Goal: Check status: Check status

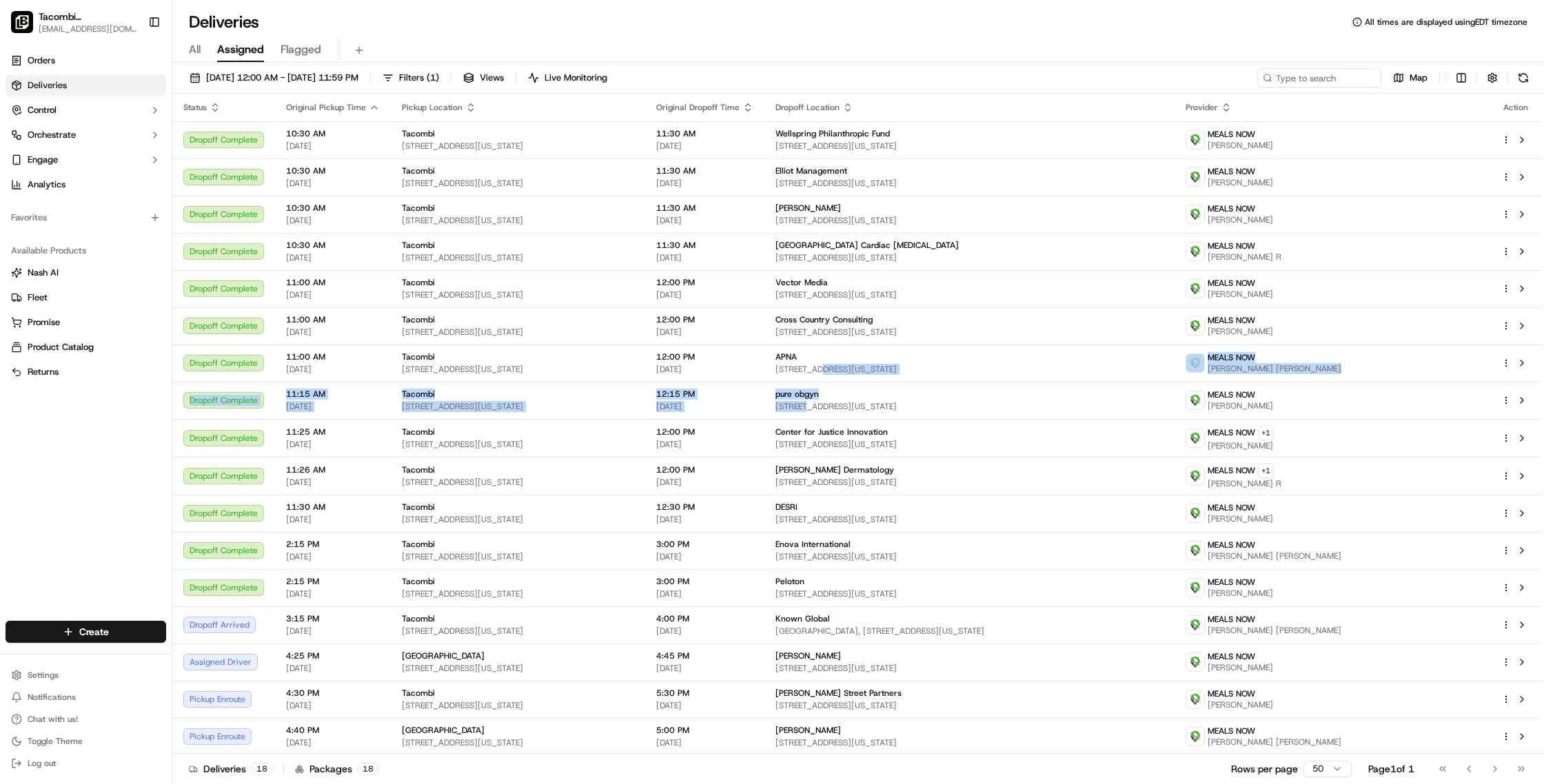
scroll to position [39, 0]
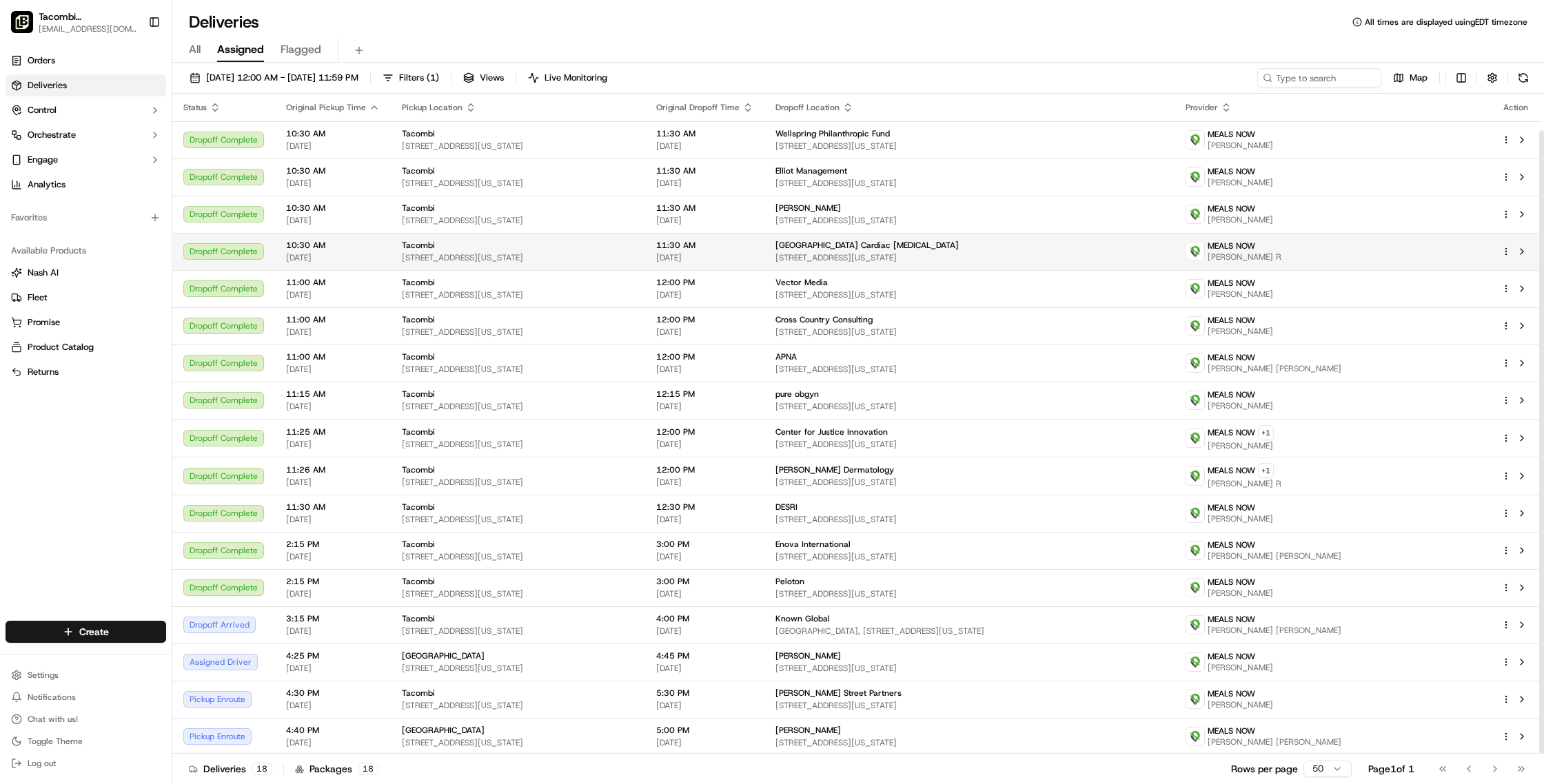
scroll to position [39, 0]
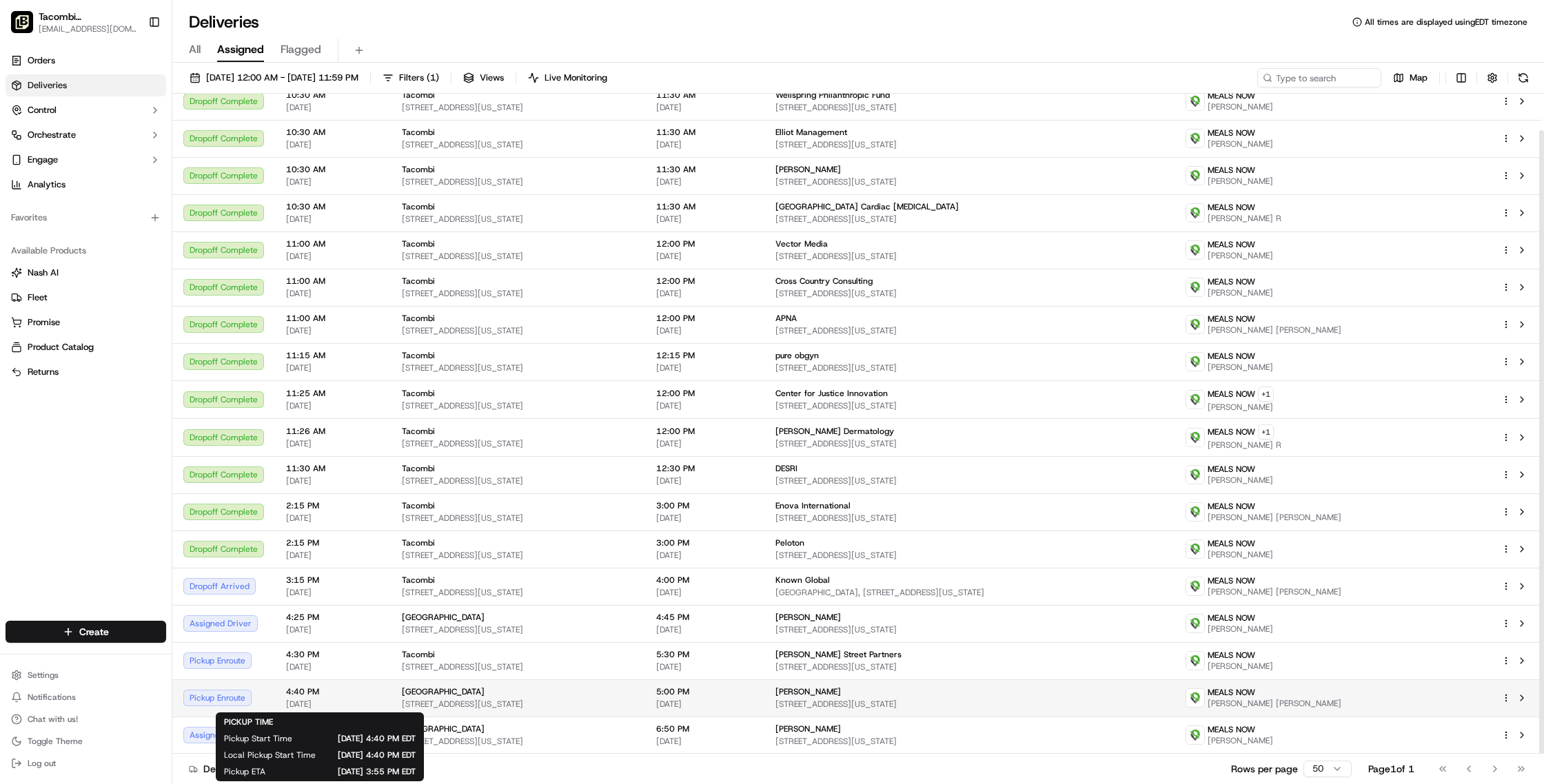
click at [342, 701] on span "[DATE]" at bounding box center [332, 705] width 94 height 11
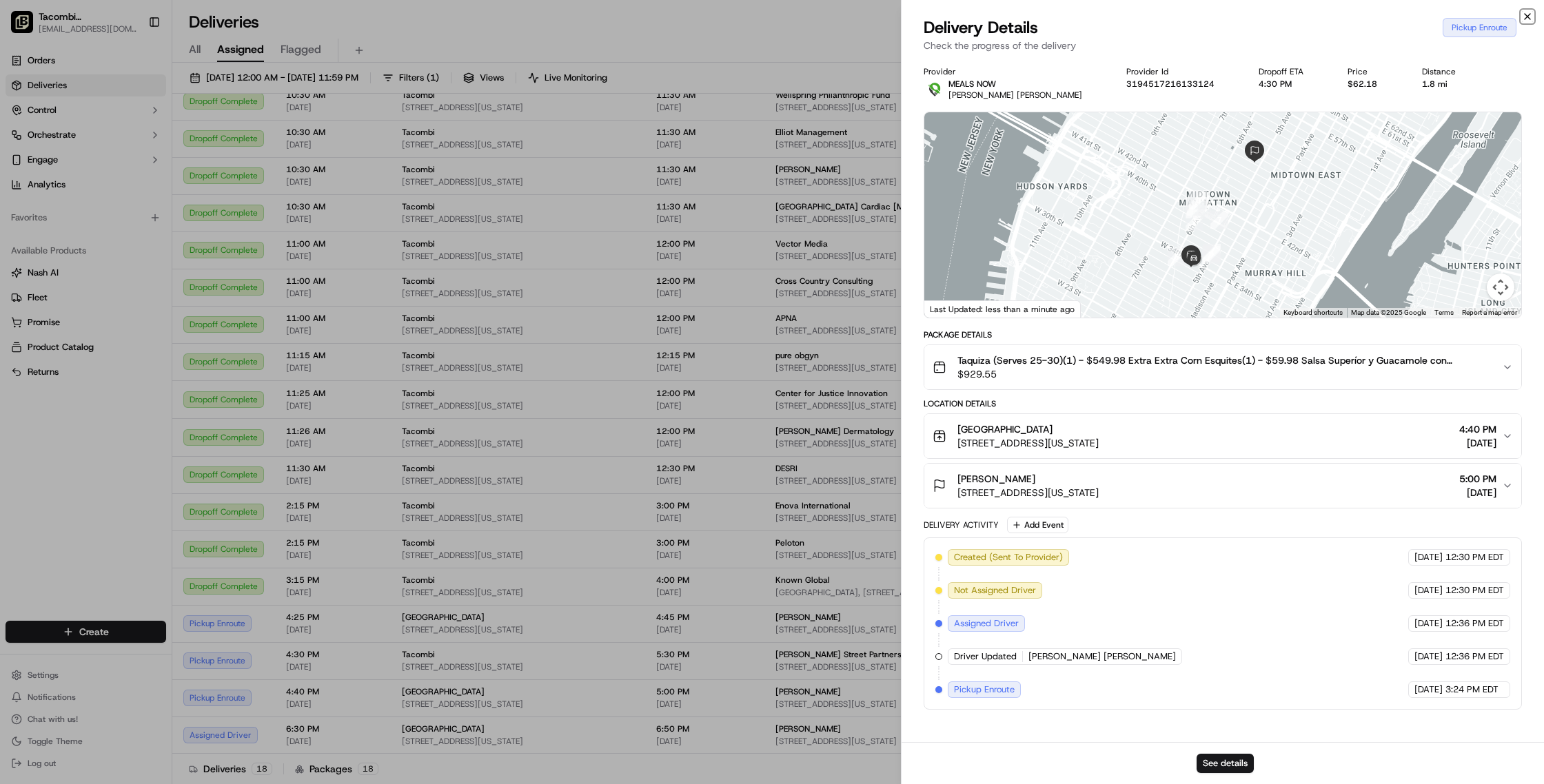
click at [1529, 18] on icon "button" at bounding box center [1527, 16] width 5 height 5
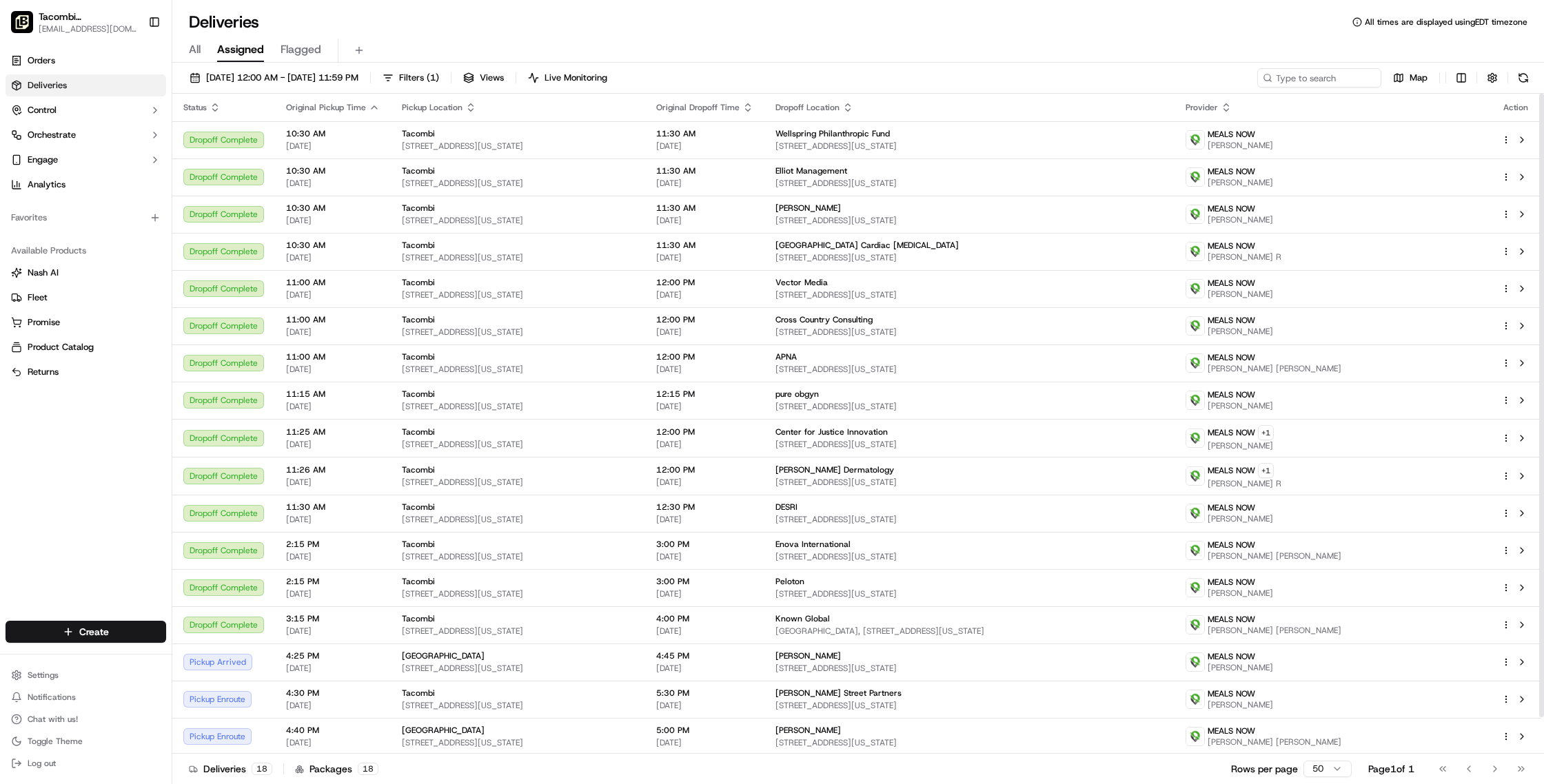
scroll to position [39, 0]
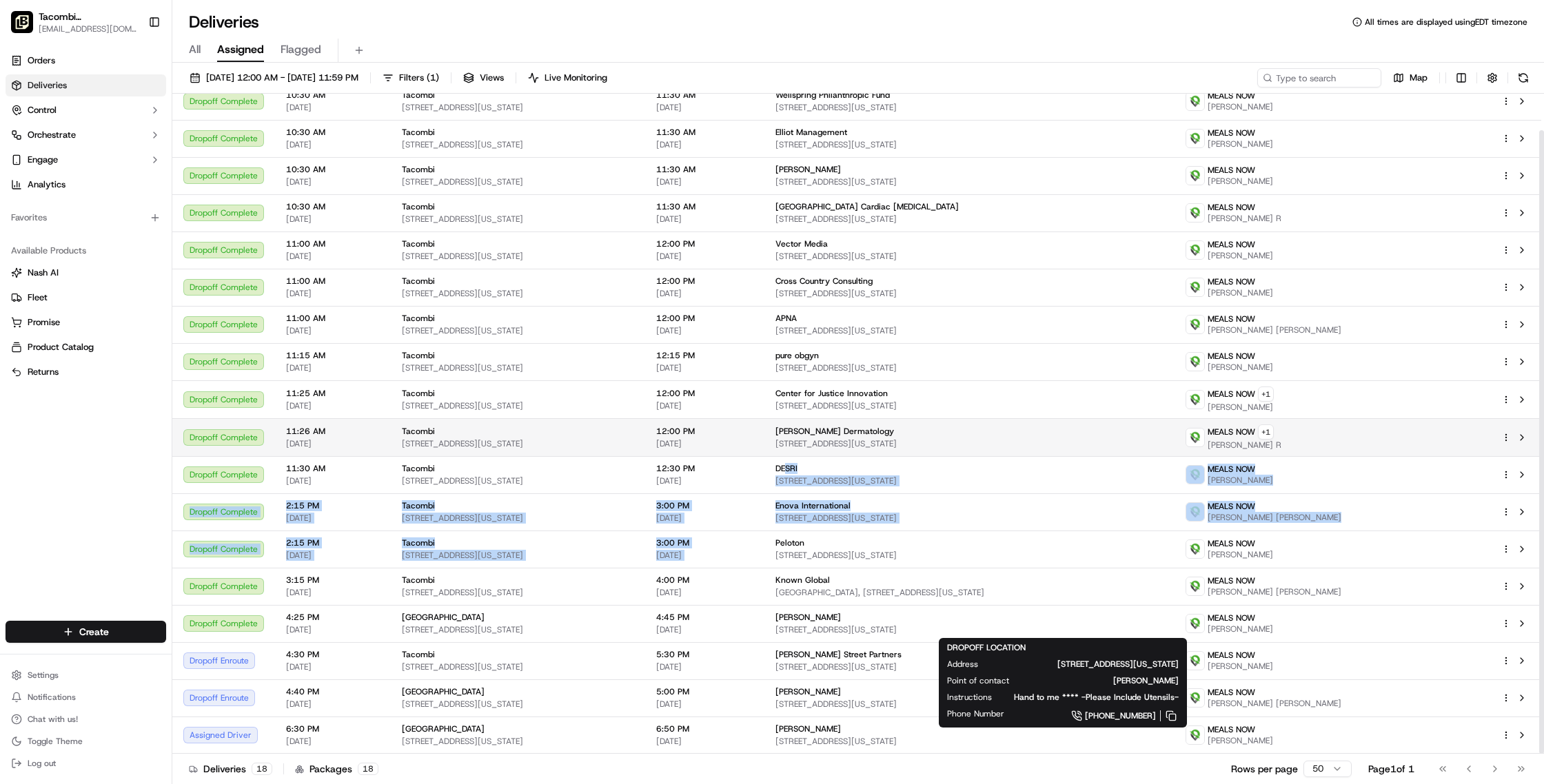
drag, startPoint x: 851, startPoint y: 518, endPoint x: 838, endPoint y: 429, distance: 89.9
click at [847, 446] on tbody "Dropoff Complete 10:30 AM 09/18/2025 Tacombi 23 W 33rd St, New York, NY 10001, …" at bounding box center [856, 418] width 1369 height 671
